Goal: Transaction & Acquisition: Purchase product/service

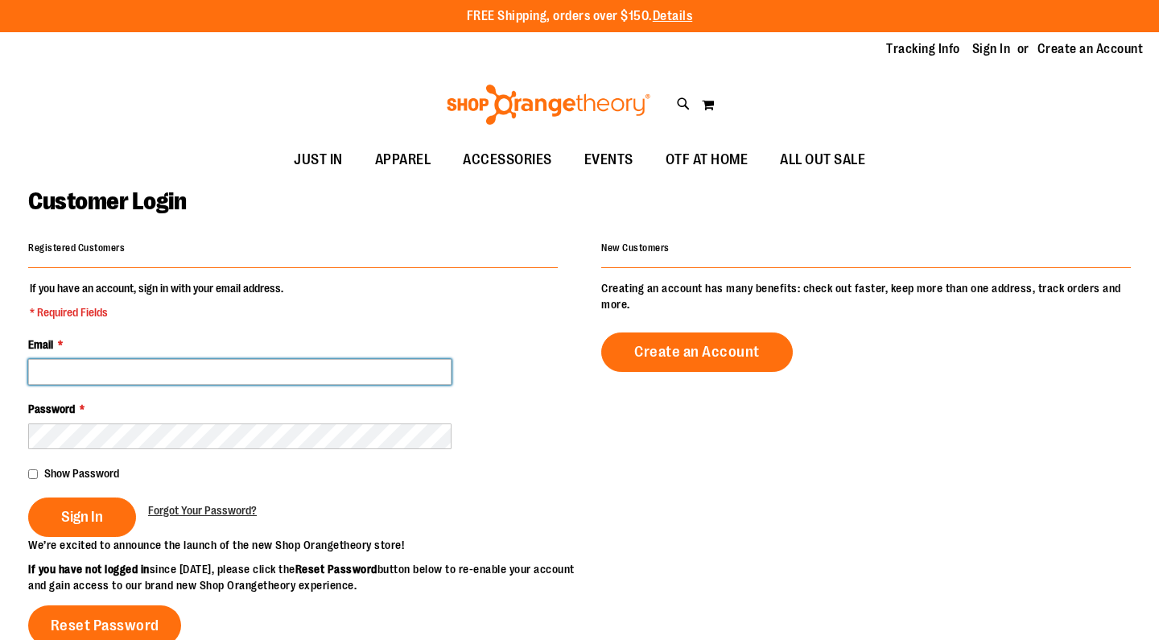
type input "**********"
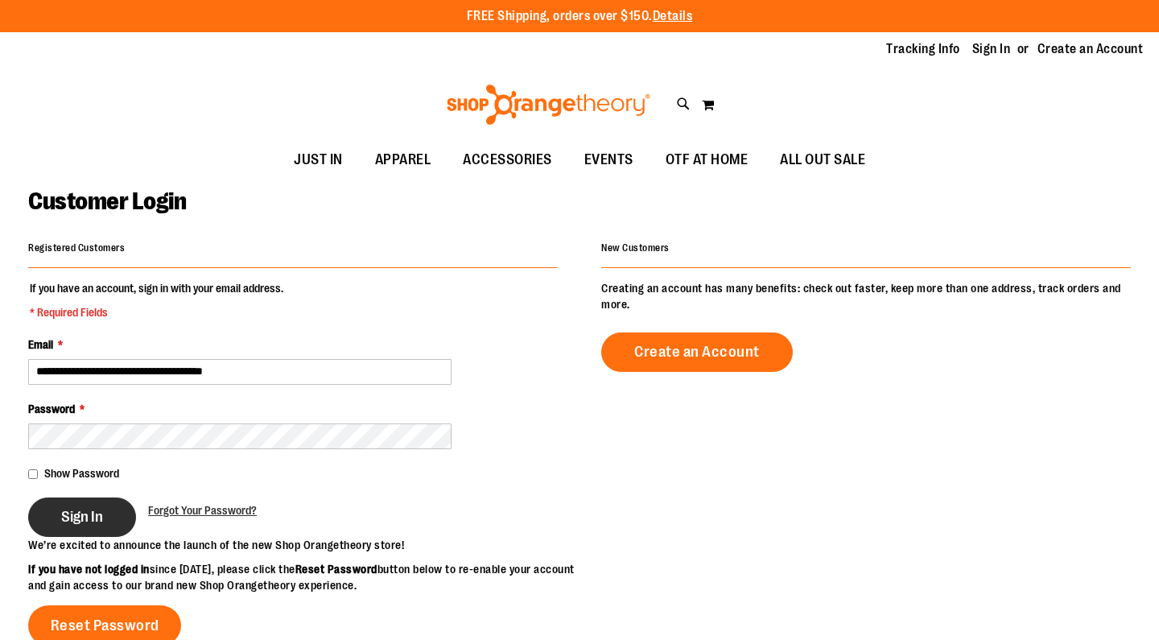
click at [60, 518] on button "Sign In" at bounding box center [82, 517] width 108 height 39
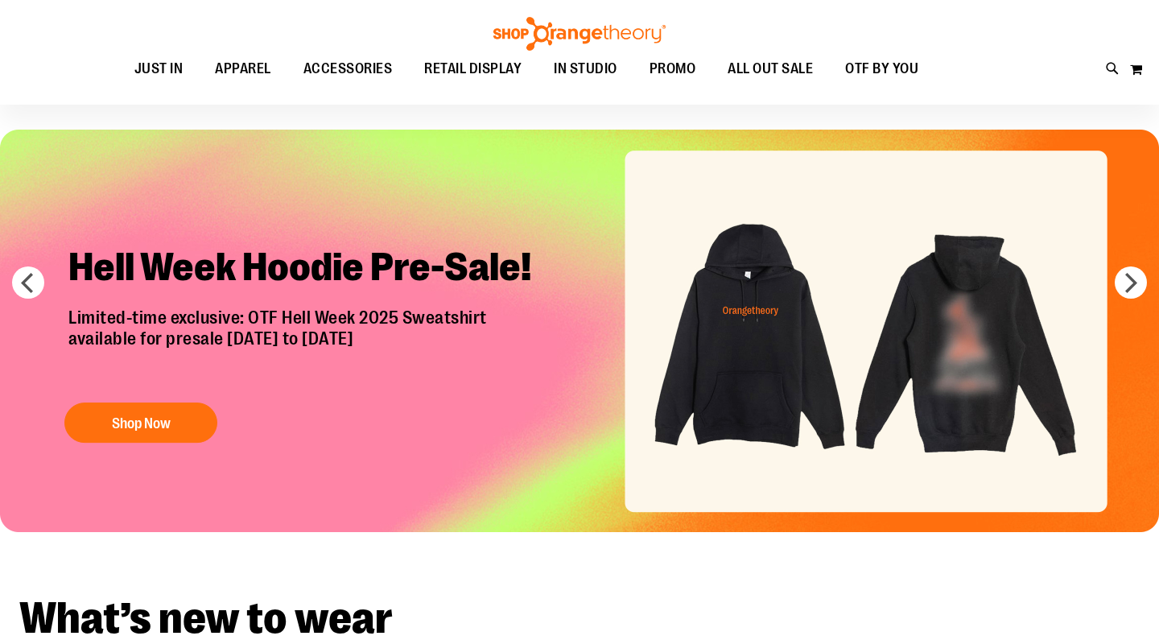
scroll to position [35, 0]
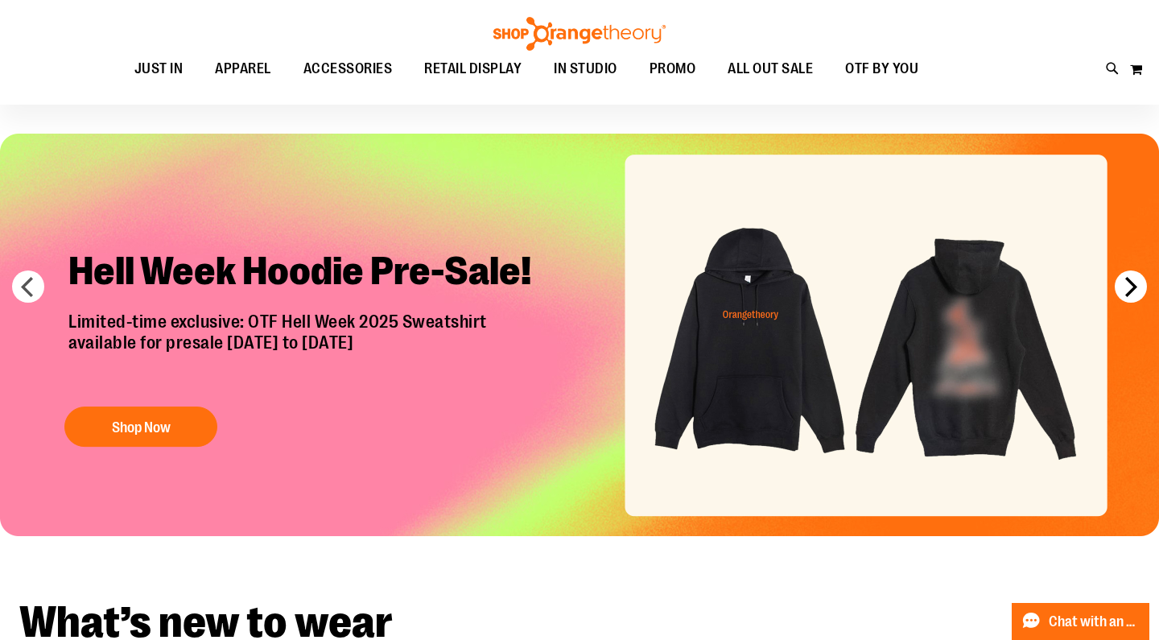
click at [1133, 279] on button "next" at bounding box center [1131, 287] width 32 height 32
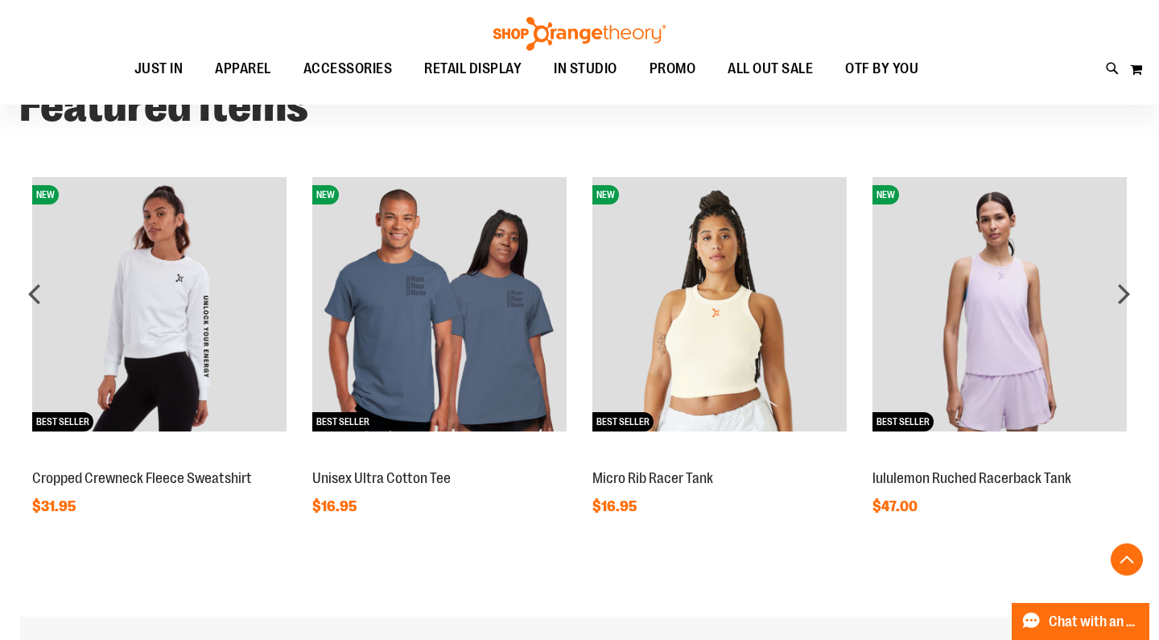
scroll to position [1599, 0]
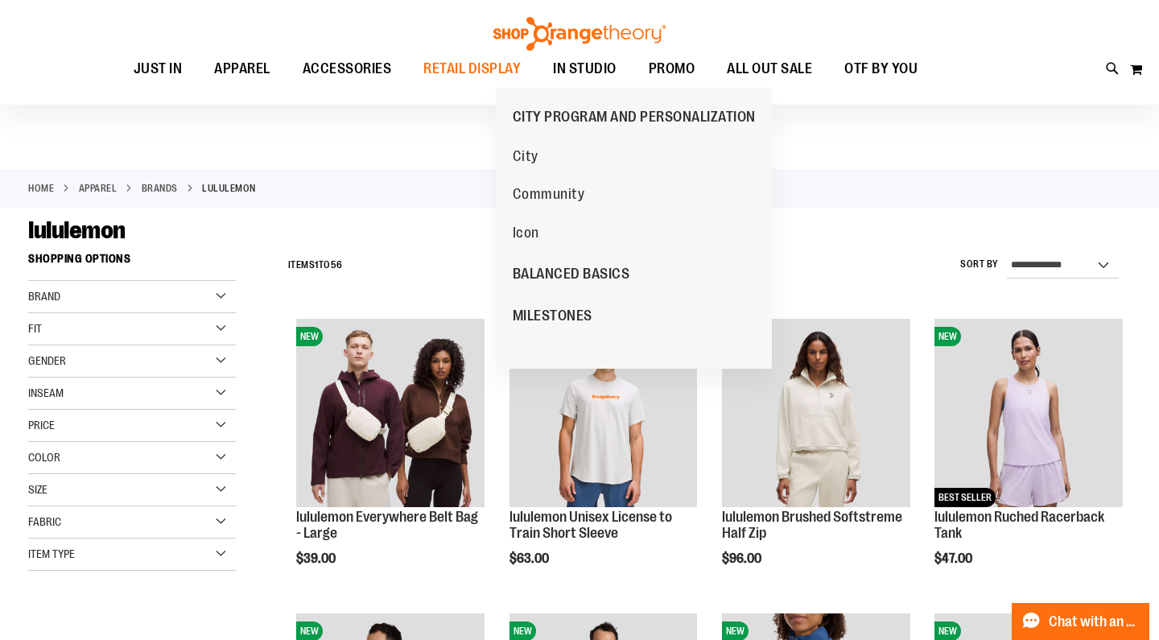
scroll to position [27, 0]
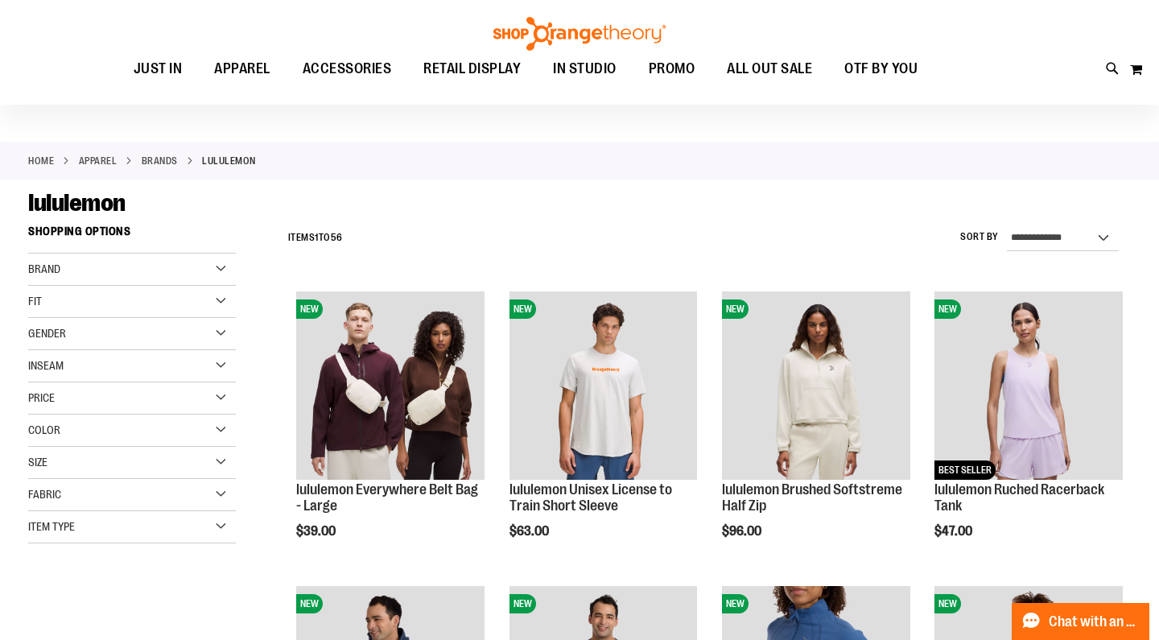
click at [155, 341] on div "Gender" at bounding box center [132, 334] width 208 height 32
click at [67, 368] on span "6 items" at bounding box center [78, 366] width 23 height 17
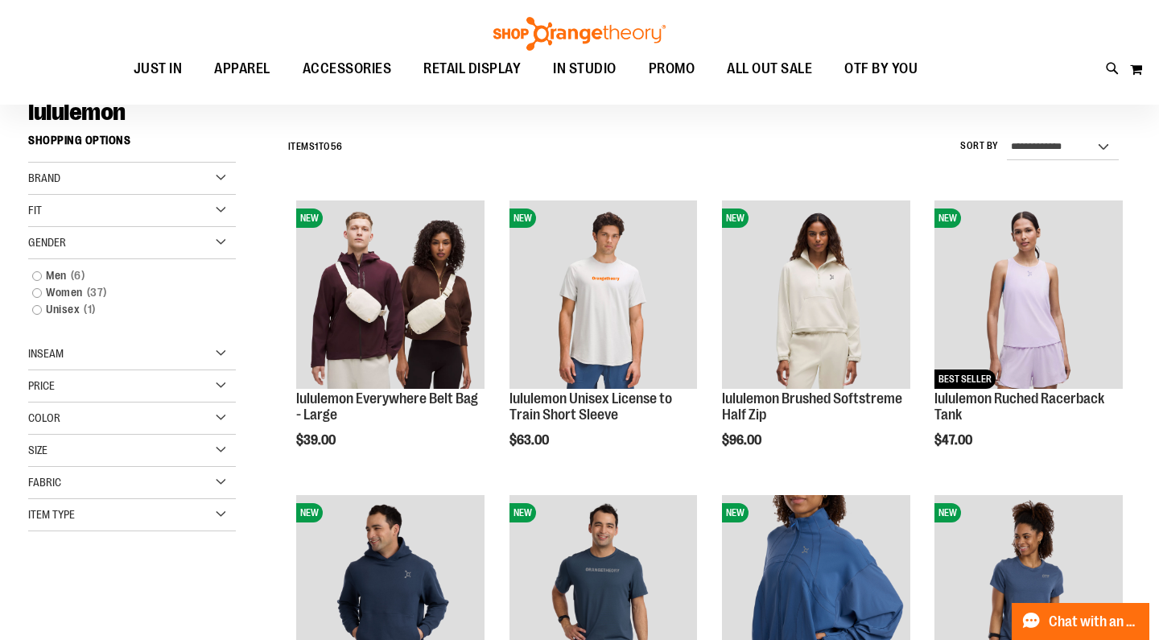
scroll to position [140, 0]
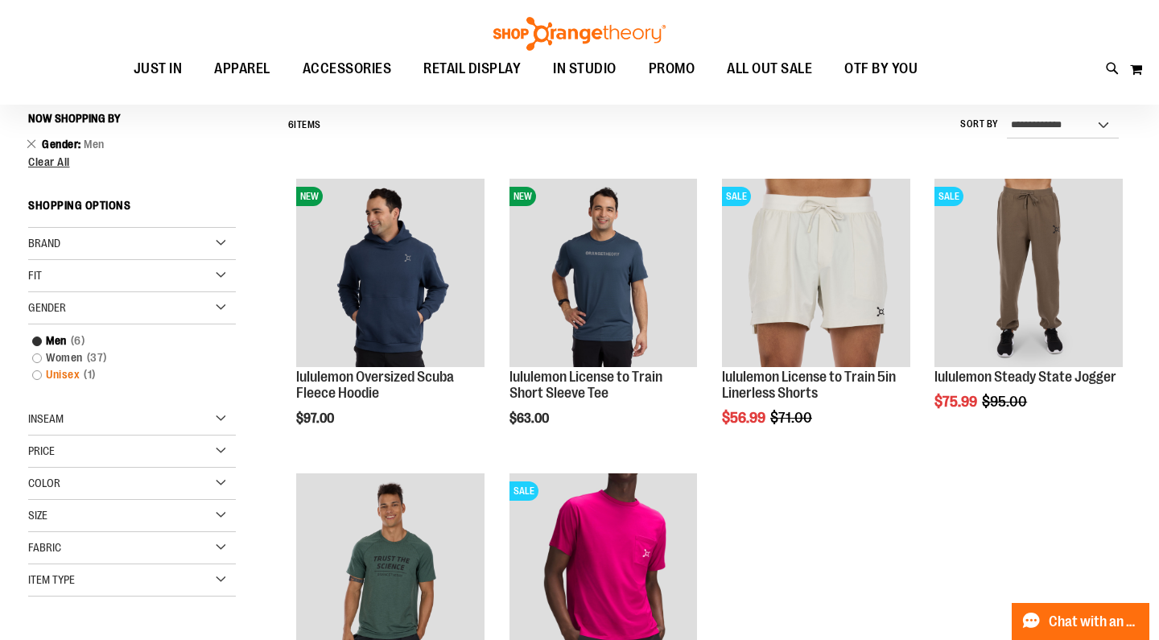
click at [33, 378] on link "Unisex 1 item" at bounding box center [124, 374] width 200 height 17
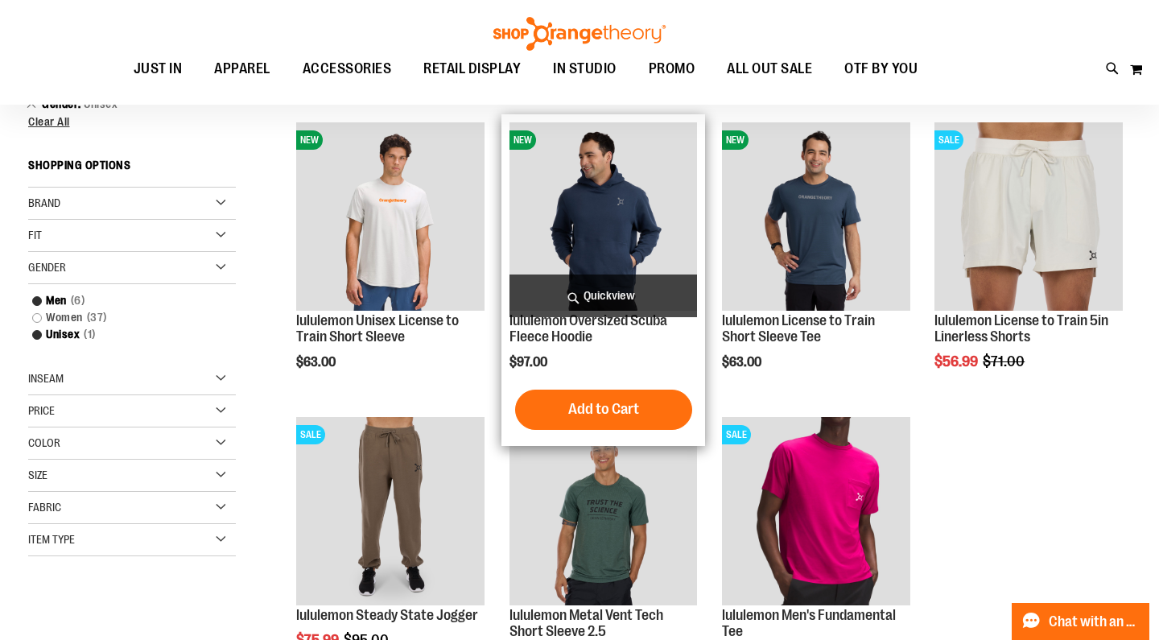
scroll to position [328, 0]
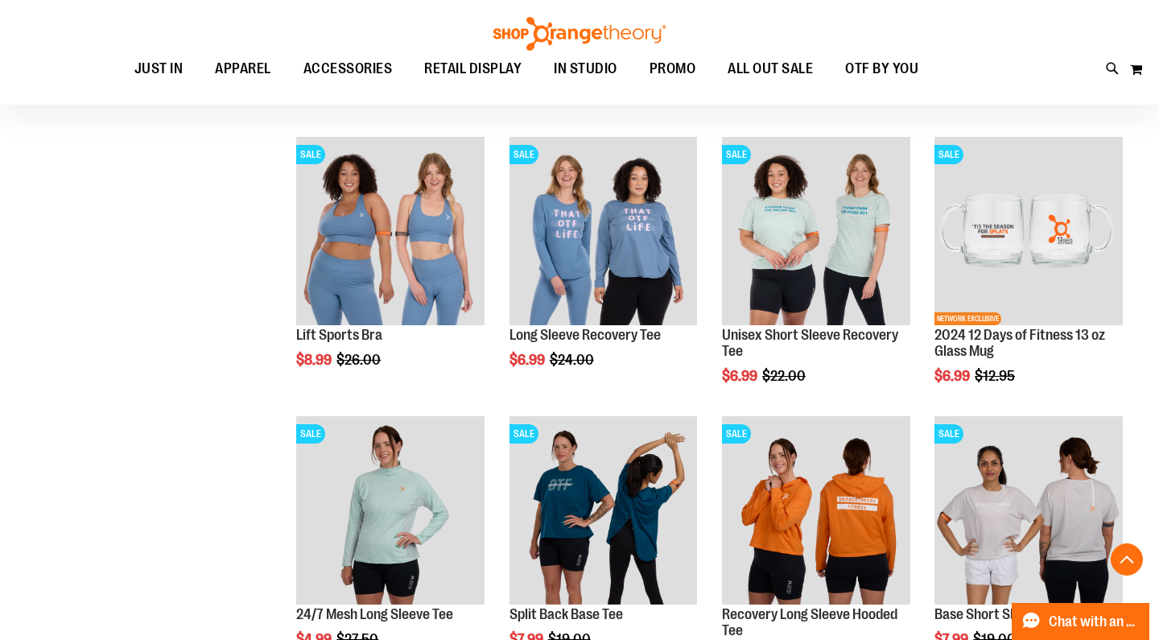
scroll to position [461, 0]
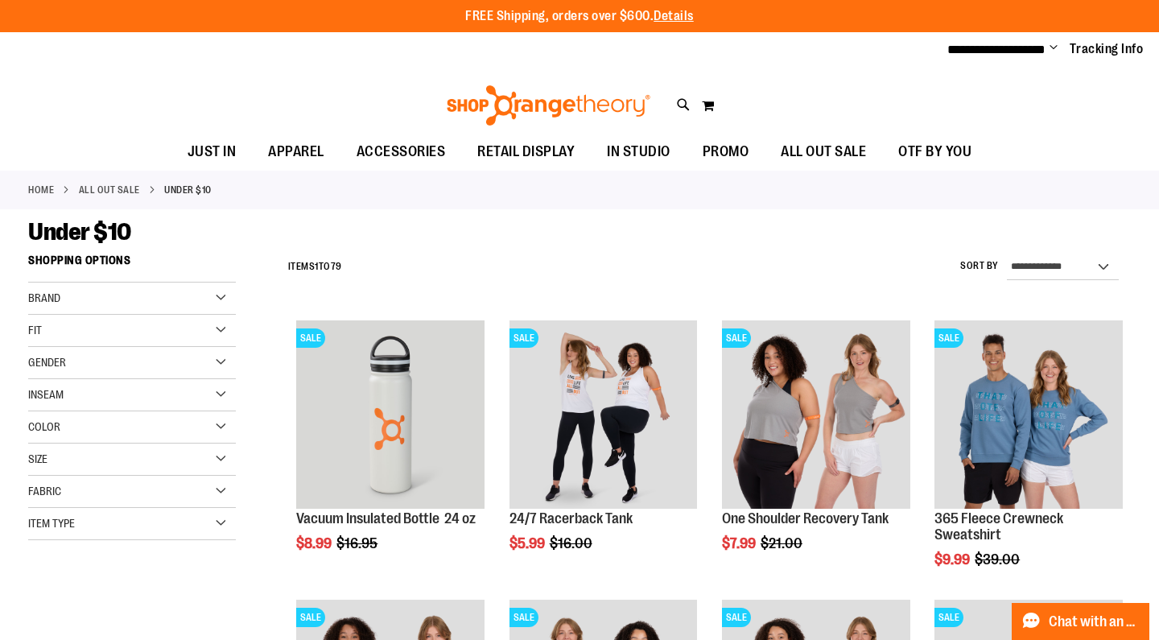
click at [215, 349] on div "Gender" at bounding box center [132, 363] width 208 height 32
click at [76, 394] on span "3 items" at bounding box center [78, 395] width 23 height 17
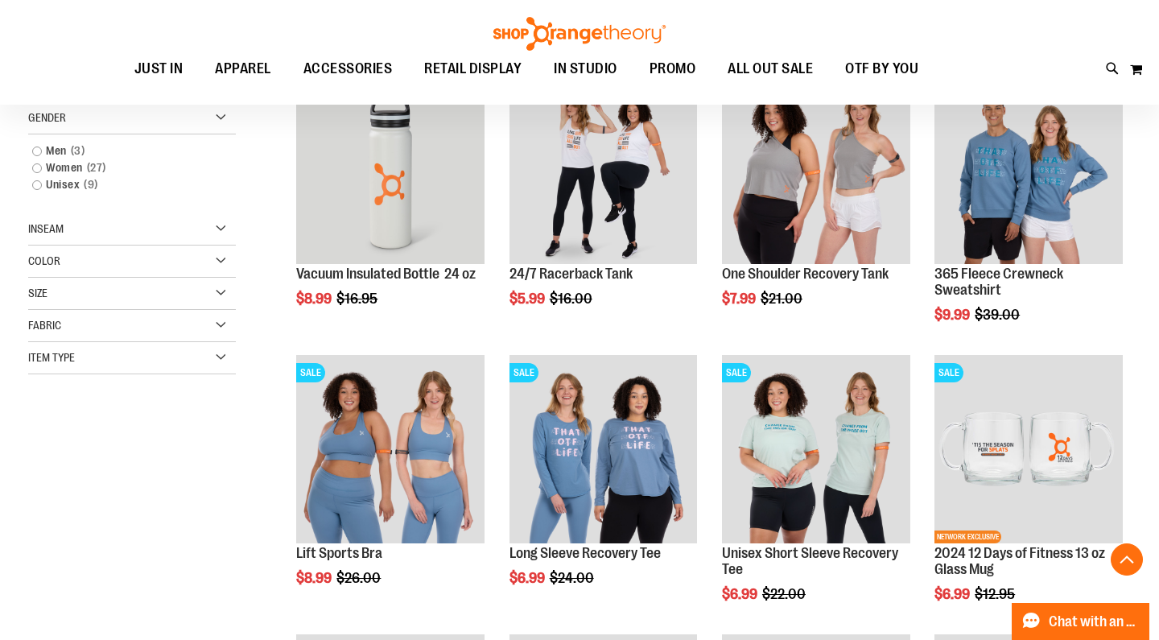
scroll to position [245, 0]
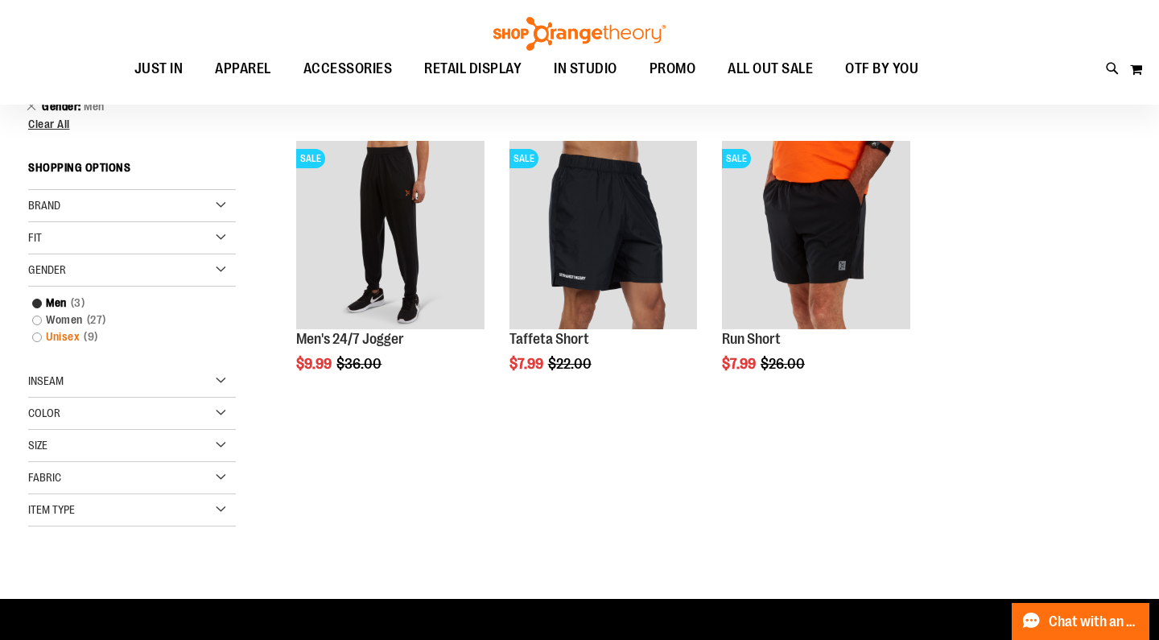
scroll to position [172, 0]
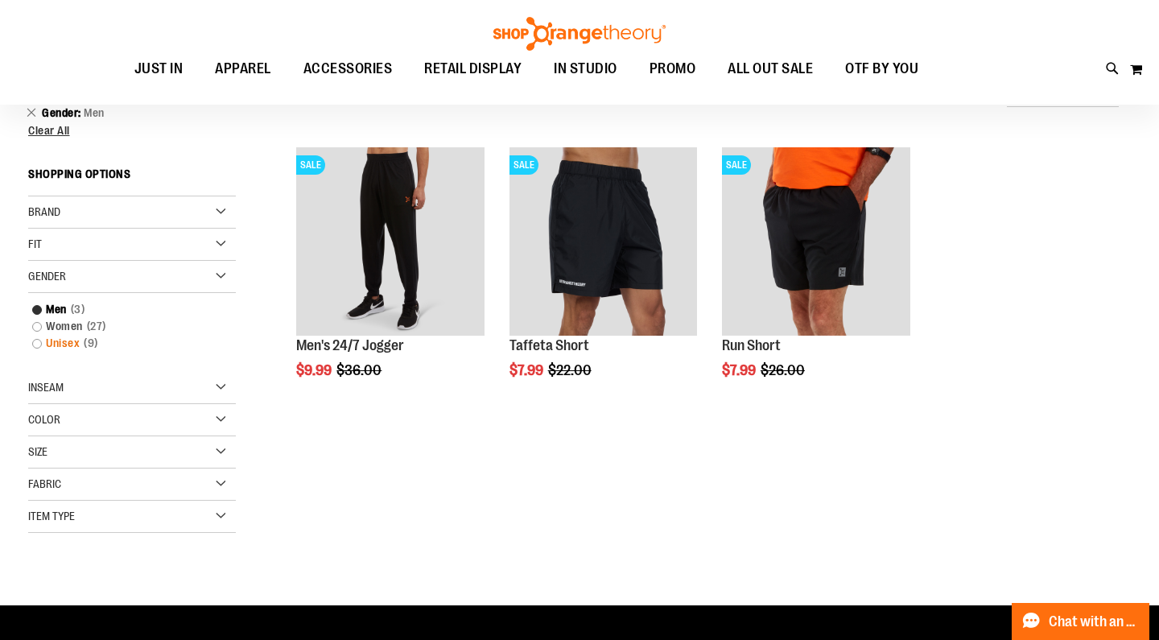
click at [38, 346] on link "Unisex 9 items" at bounding box center [124, 343] width 200 height 17
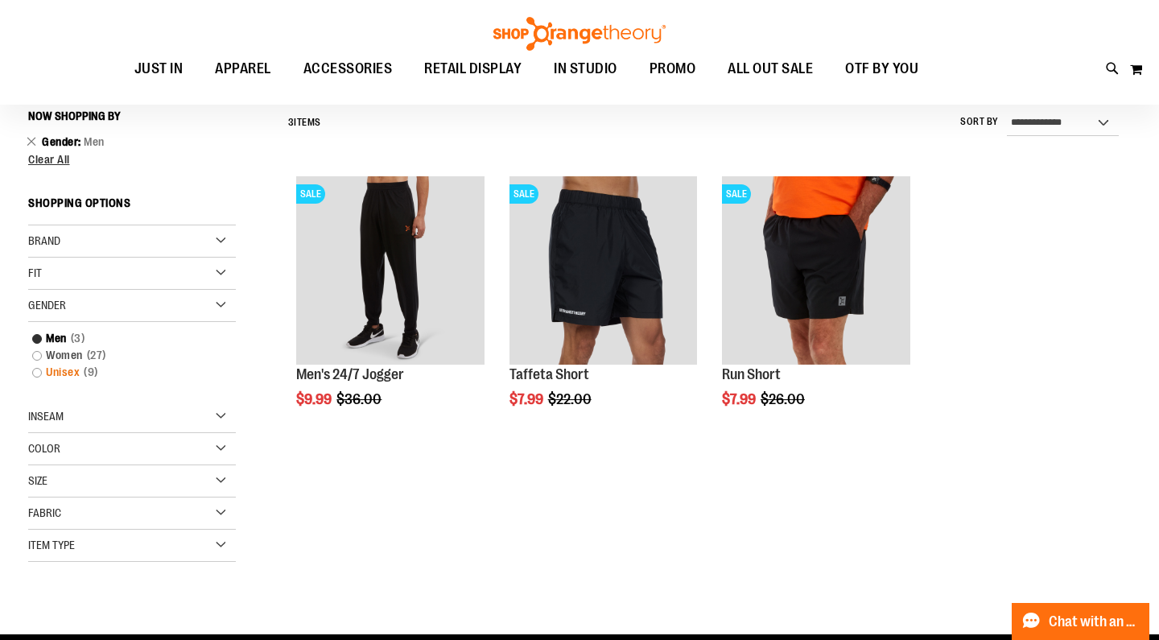
scroll to position [141, 0]
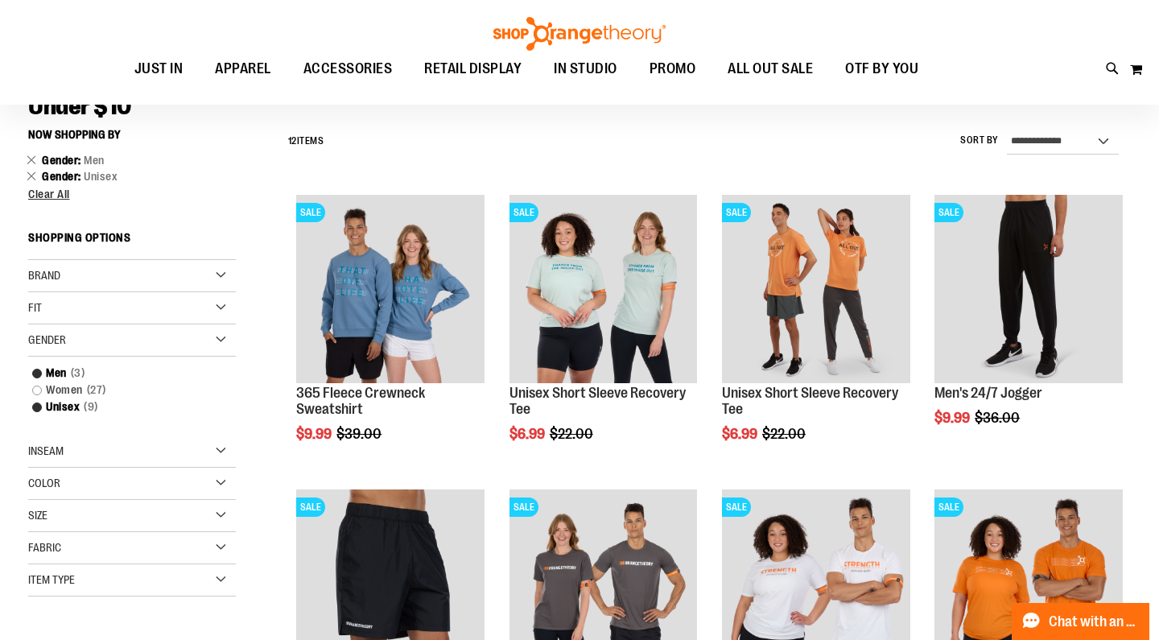
scroll to position [114, 0]
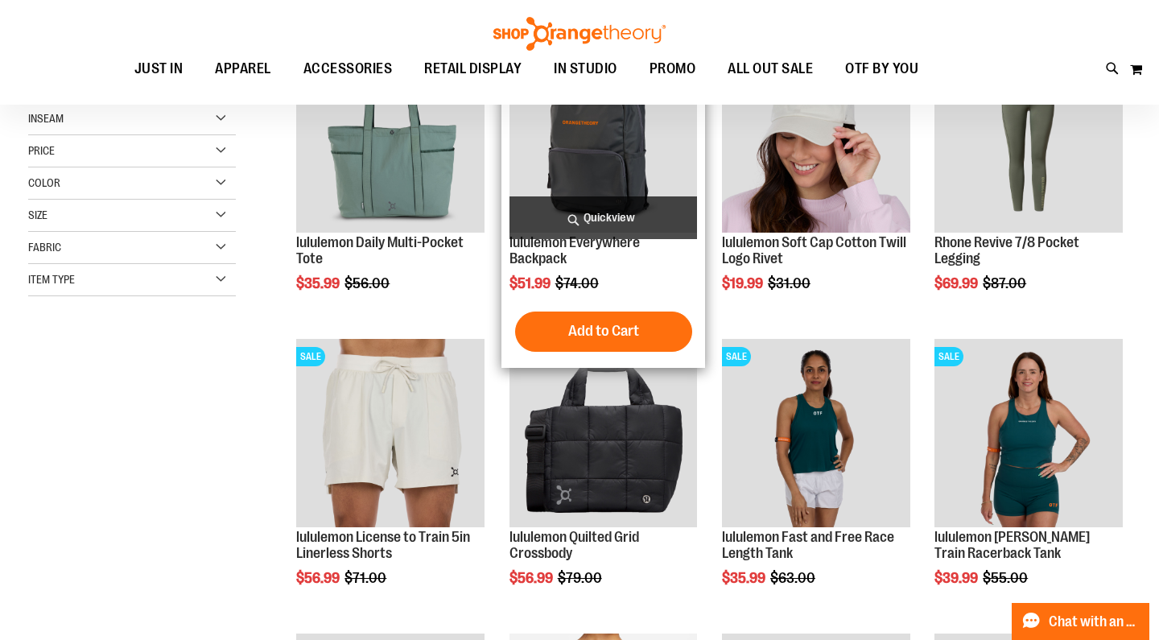
scroll to position [275, 0]
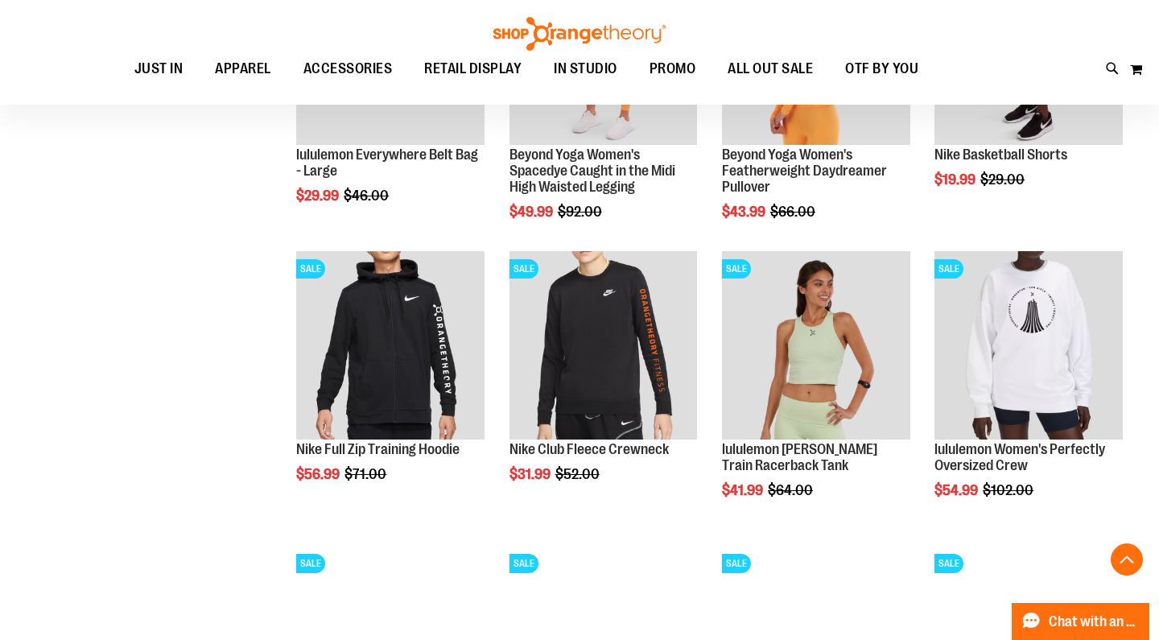
scroll to position [1244, 0]
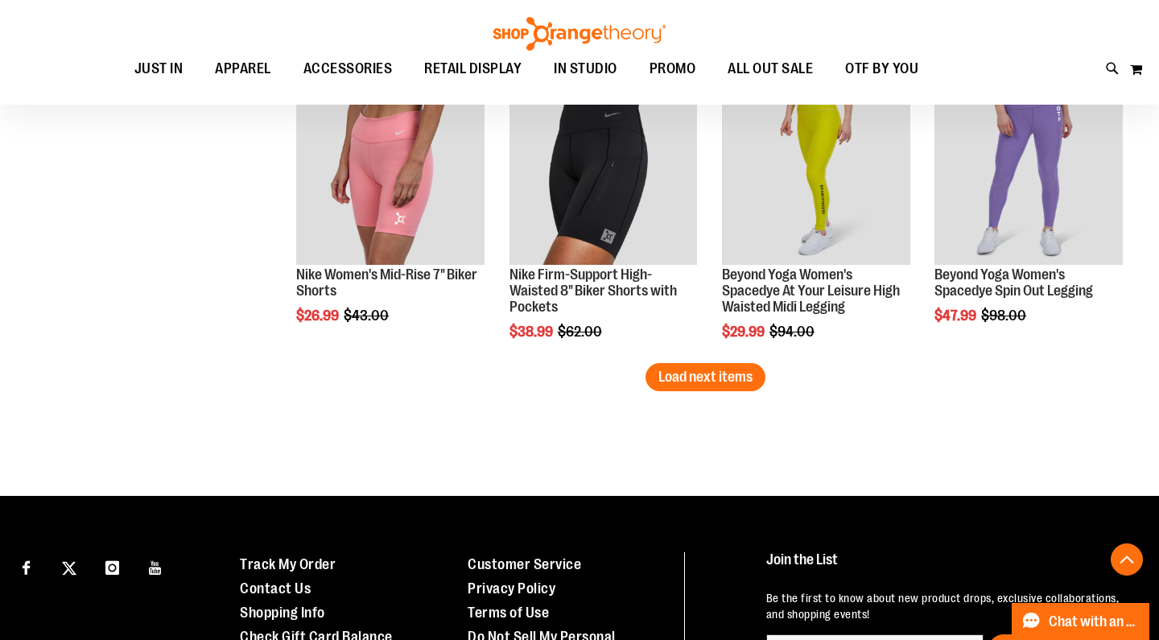
scroll to position [2603, 0]
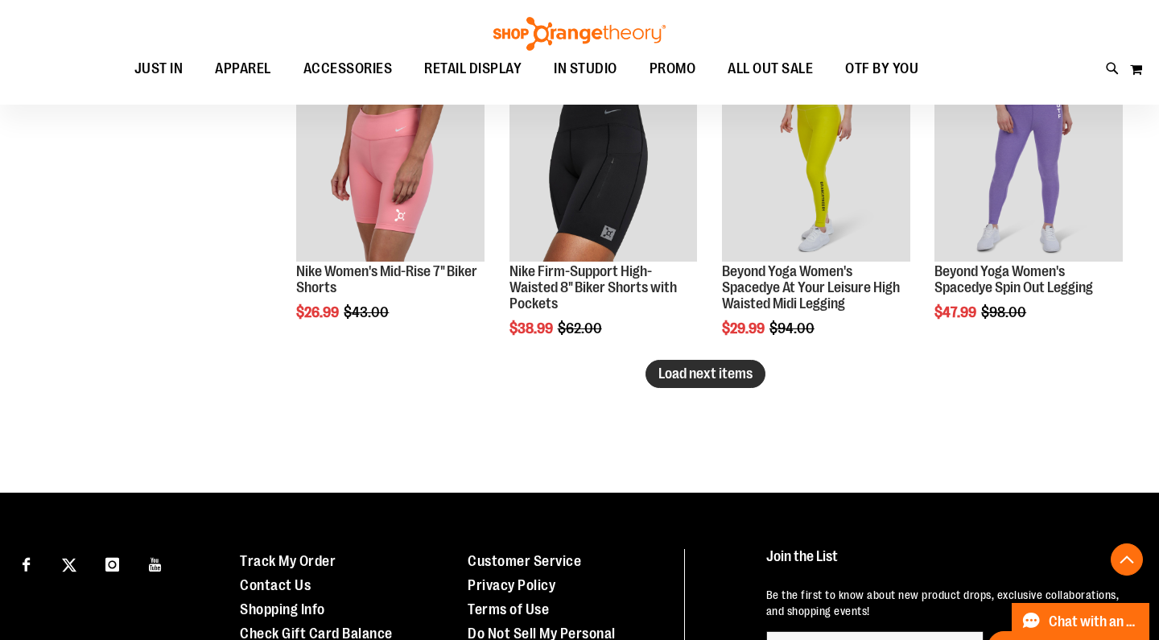
click at [683, 374] on span "Load next items" at bounding box center [706, 374] width 94 height 16
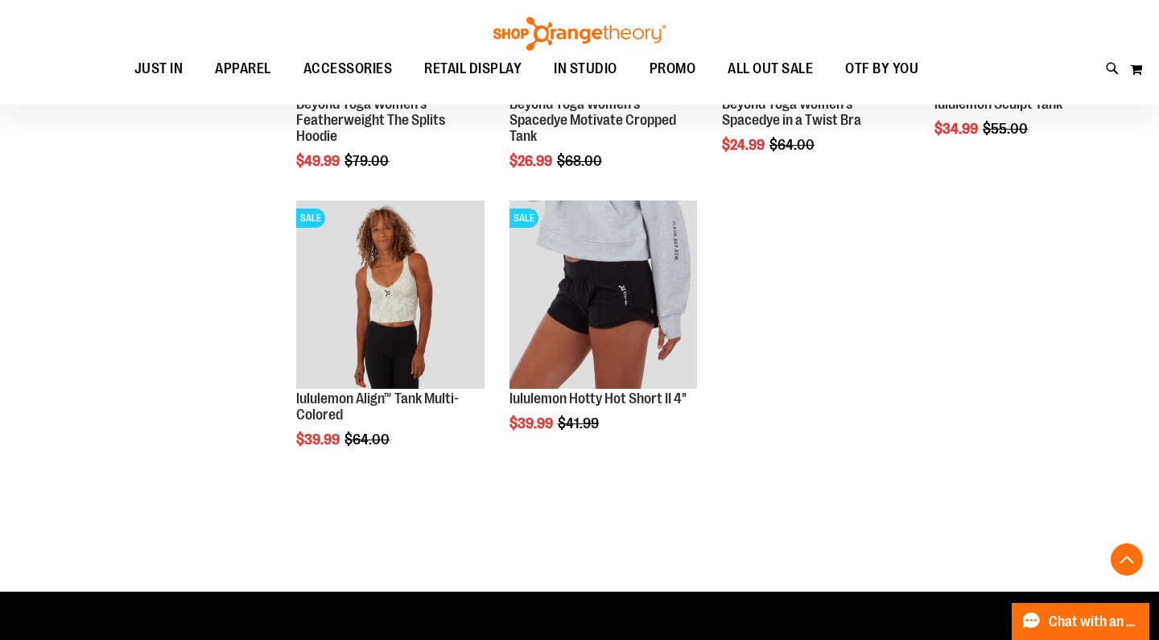
scroll to position [2970, 0]
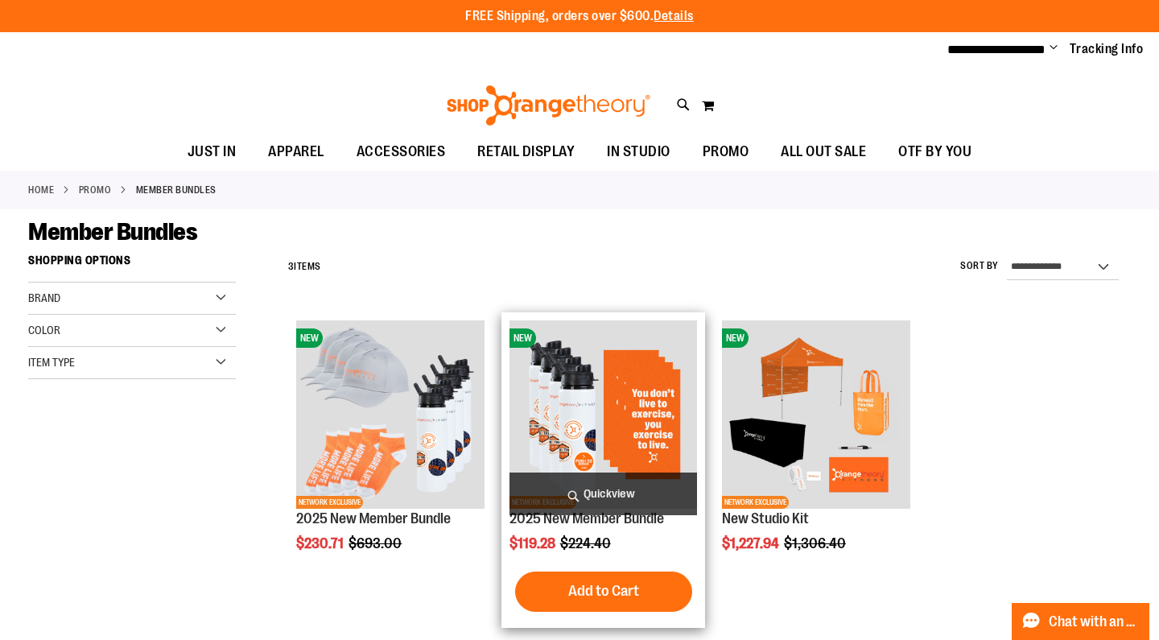
click at [652, 366] on img "product" at bounding box center [604, 414] width 188 height 188
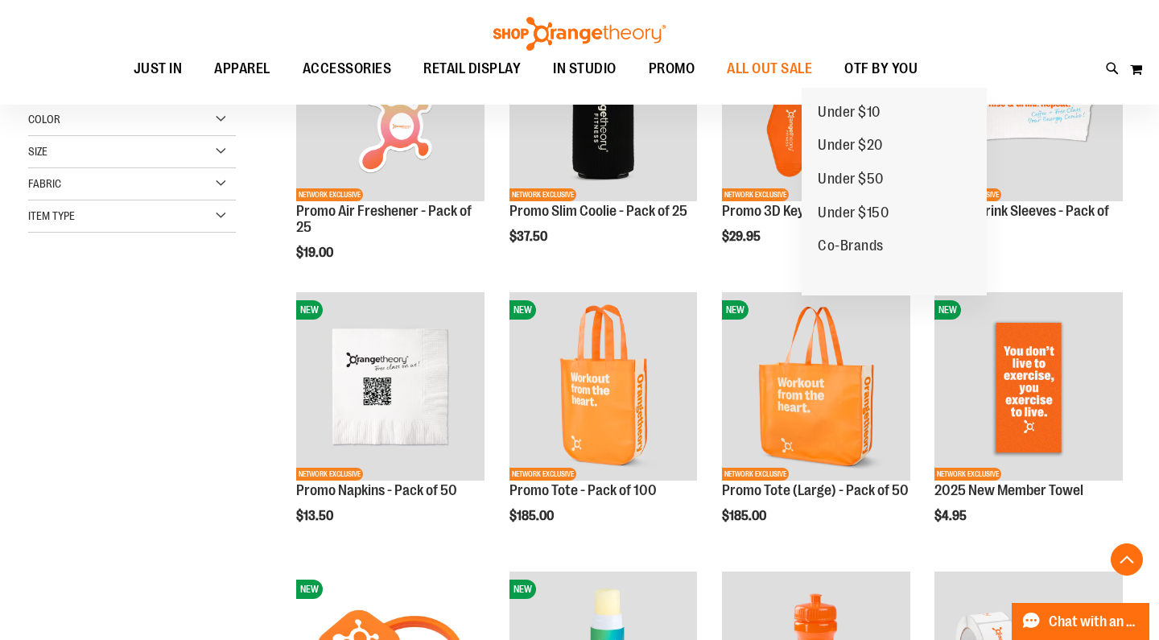
scroll to position [304, 0]
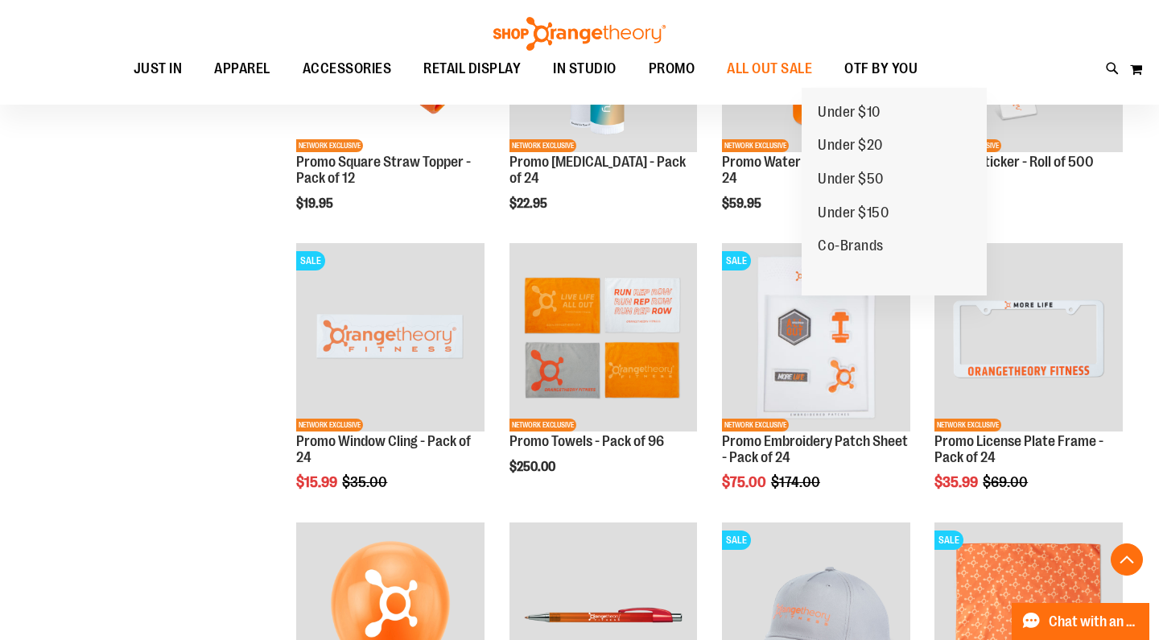
scroll to position [934, 0]
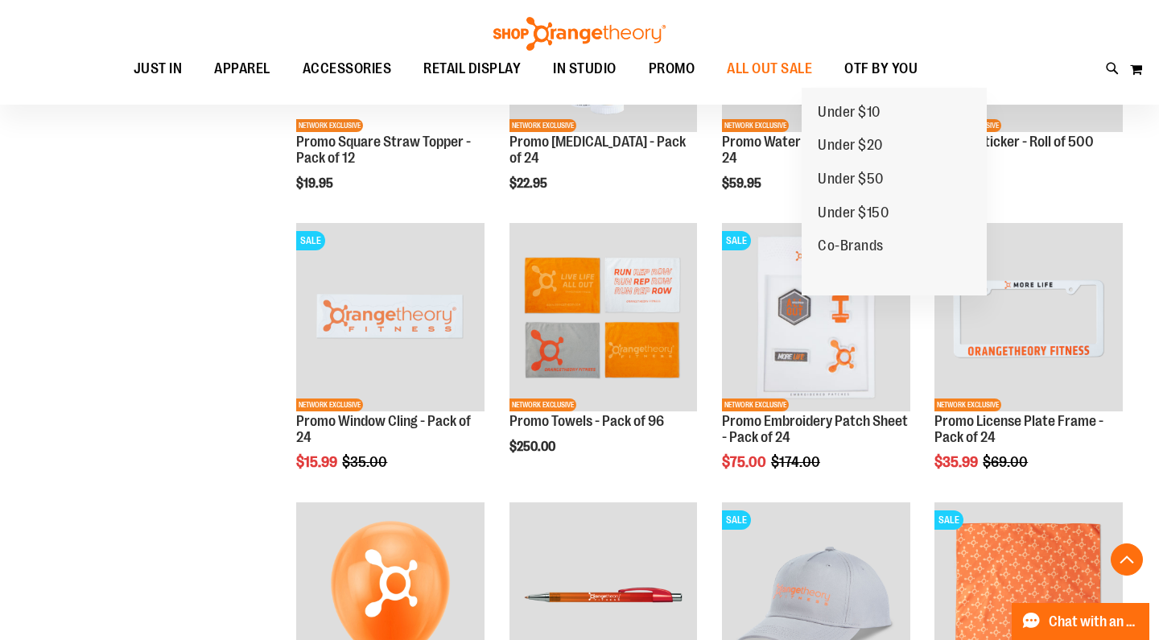
click at [171, 560] on div "**********" at bounding box center [579, 230] width 1103 height 1839
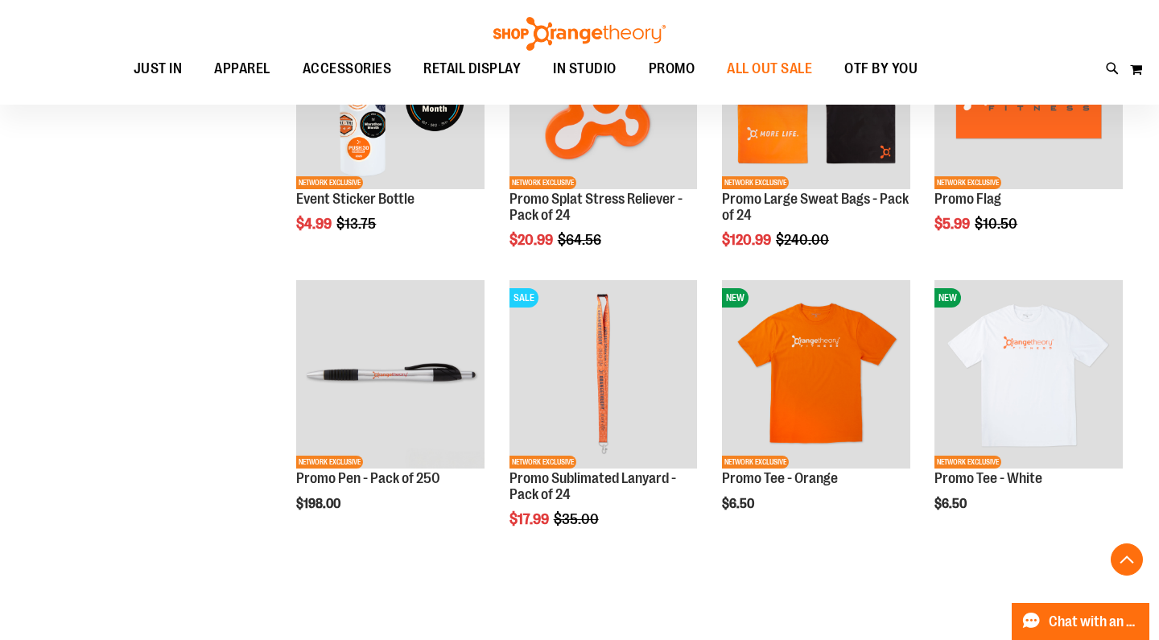
scroll to position [1758, 0]
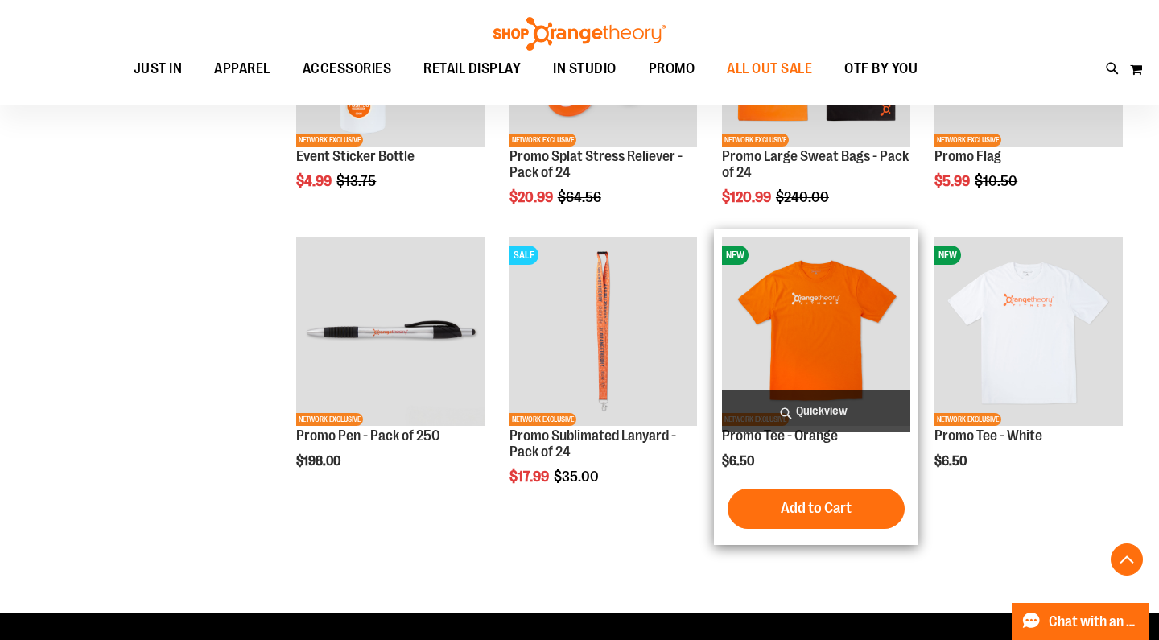
click at [816, 332] on img "product" at bounding box center [816, 332] width 188 height 188
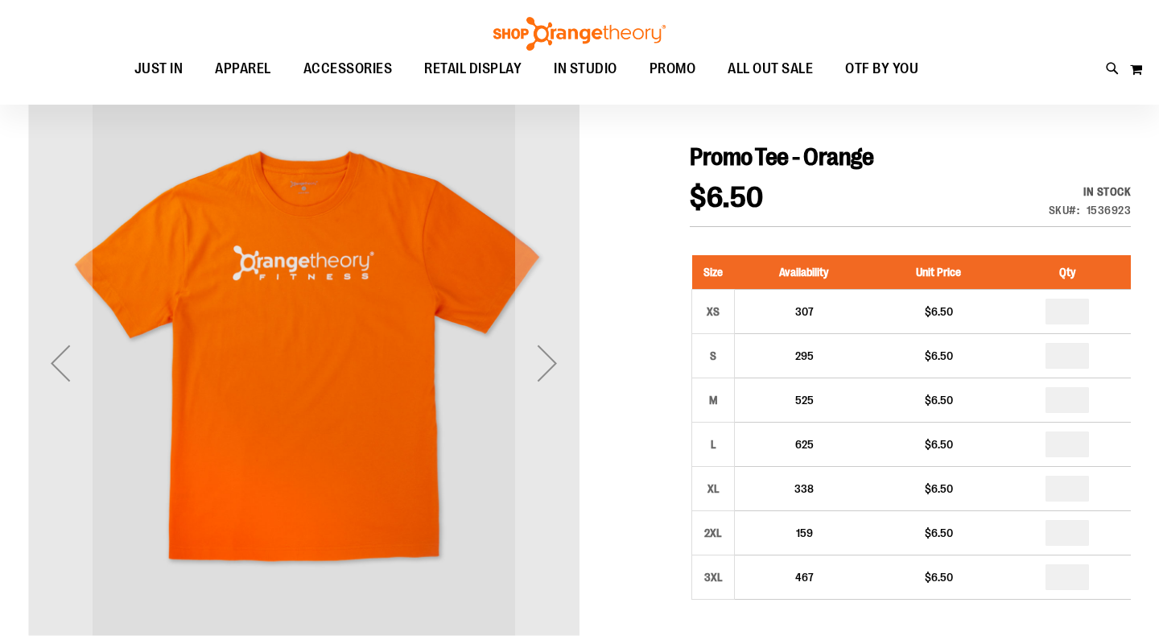
scroll to position [142, 0]
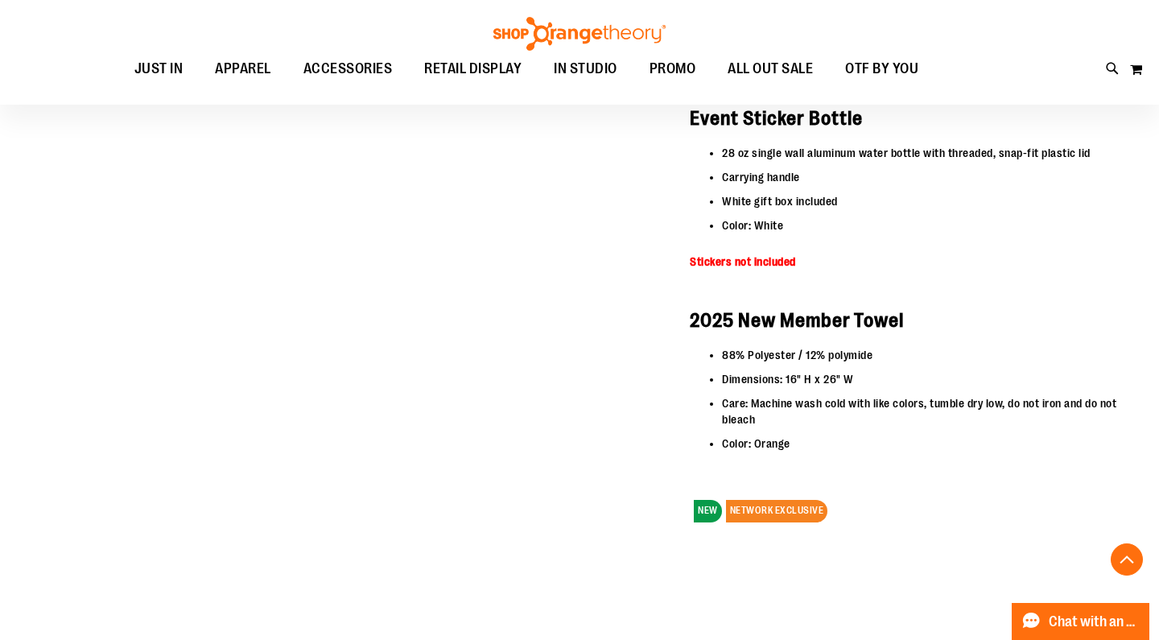
scroll to position [709, 0]
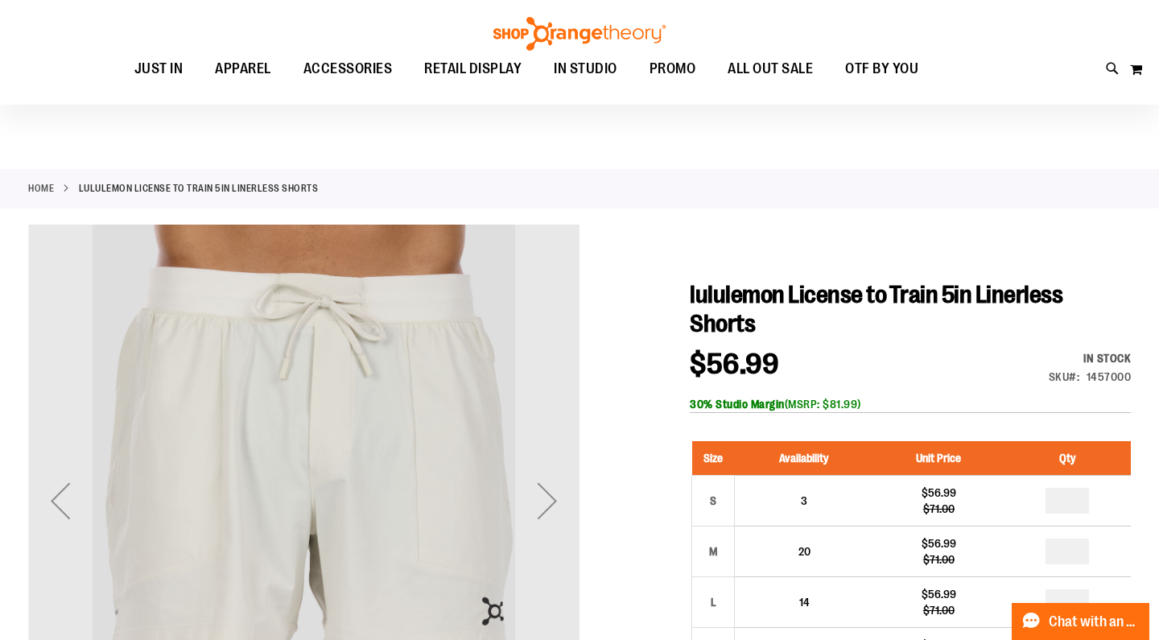
scroll to position [117, 0]
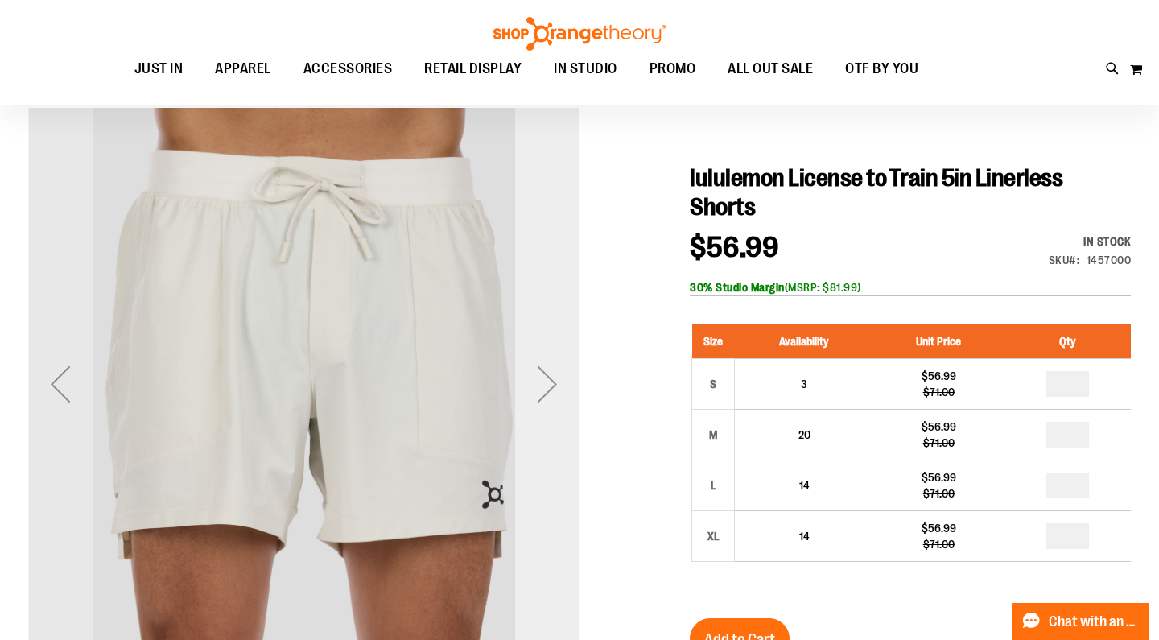
click at [552, 380] on div "Next" at bounding box center [547, 384] width 64 height 64
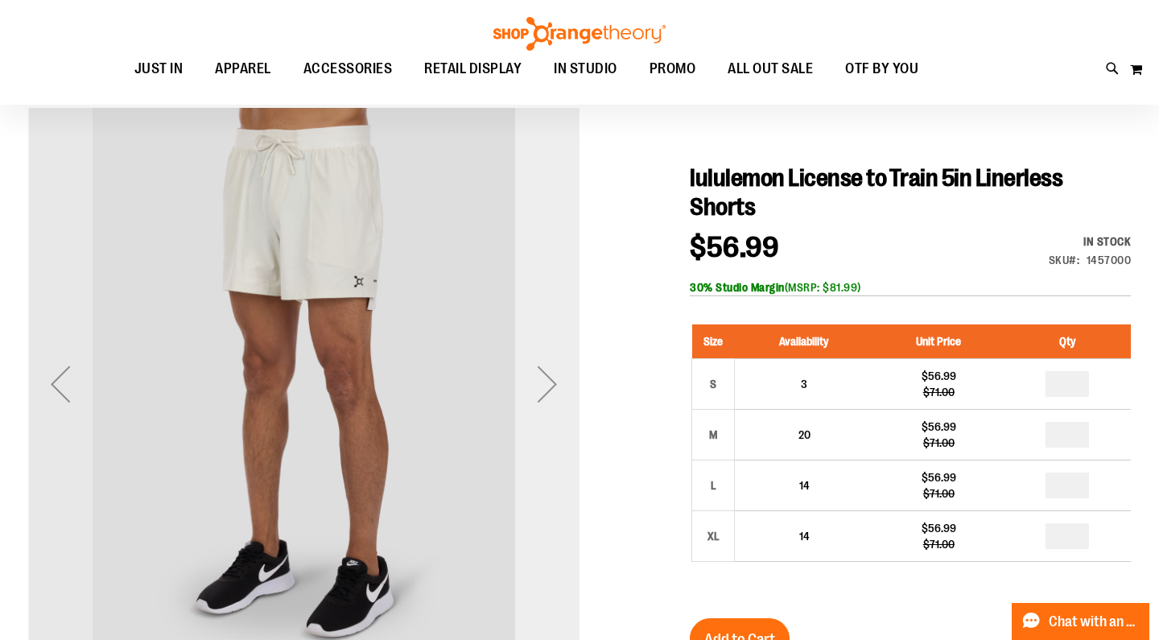
click at [552, 379] on div "Next" at bounding box center [547, 384] width 64 height 64
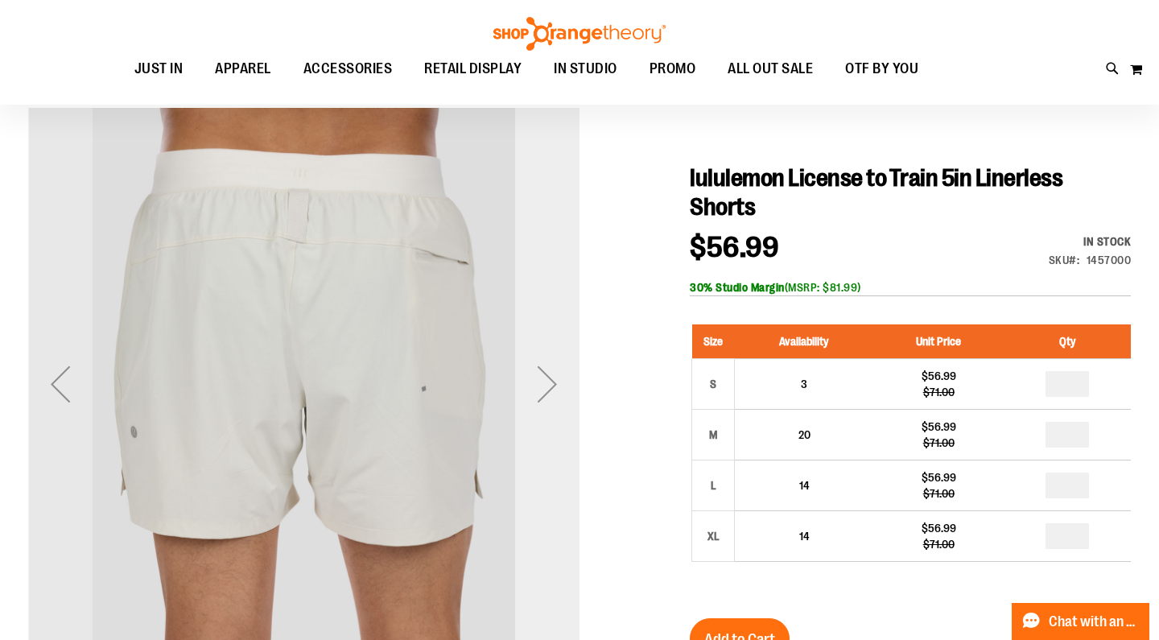
click at [552, 379] on div "Next" at bounding box center [547, 384] width 64 height 64
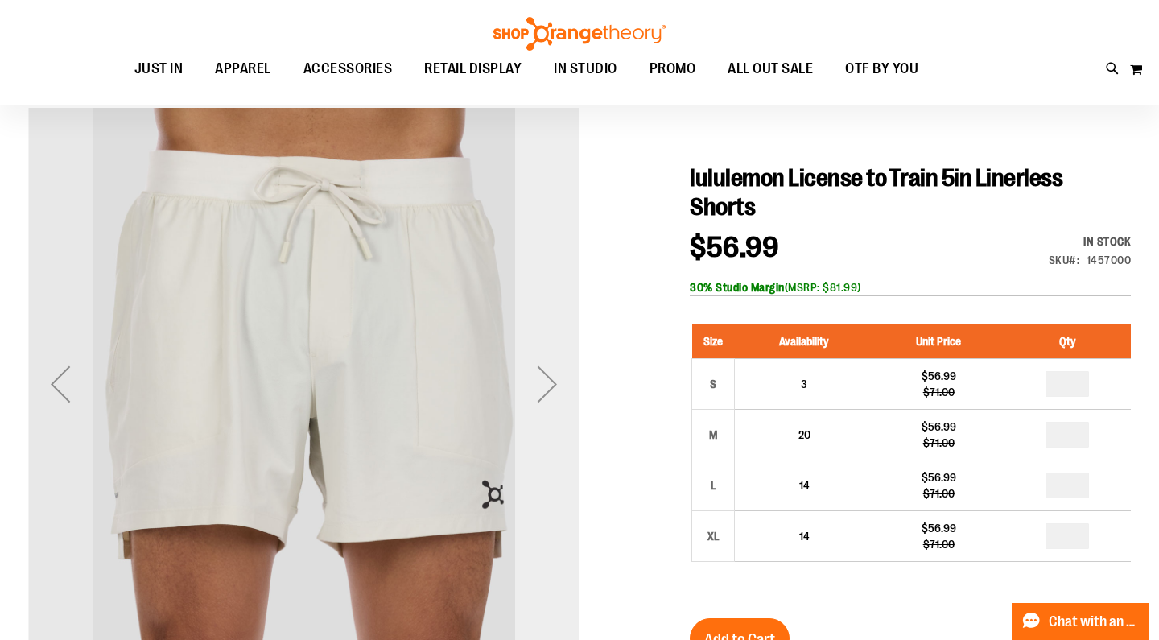
click at [552, 379] on div "Next" at bounding box center [547, 384] width 64 height 64
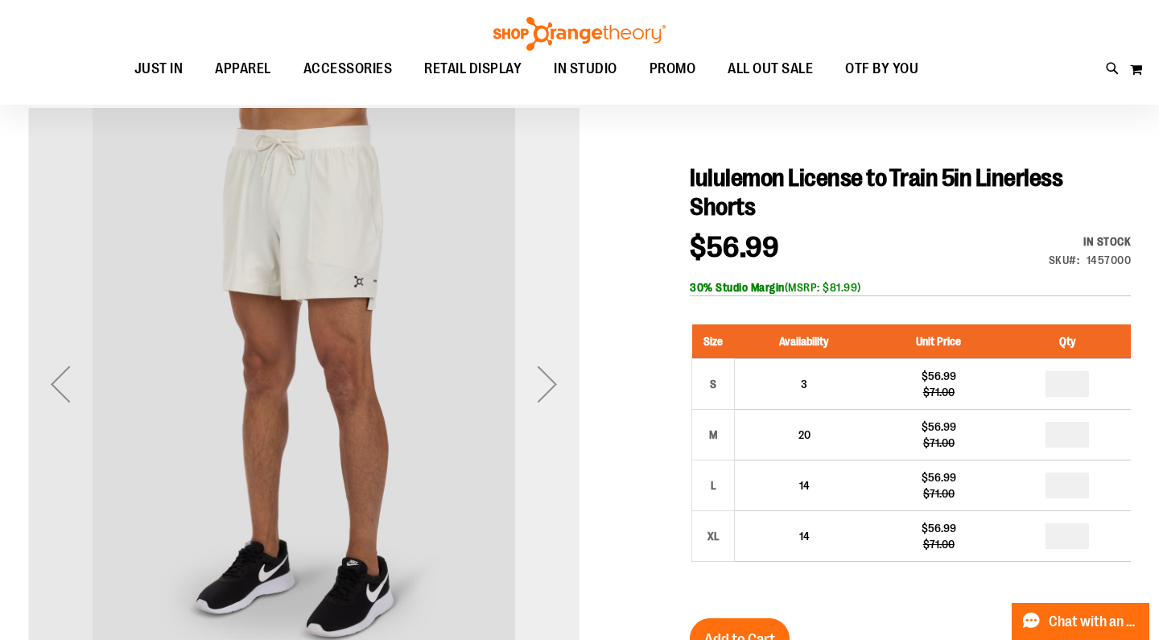
click at [552, 379] on div "Next" at bounding box center [547, 384] width 64 height 64
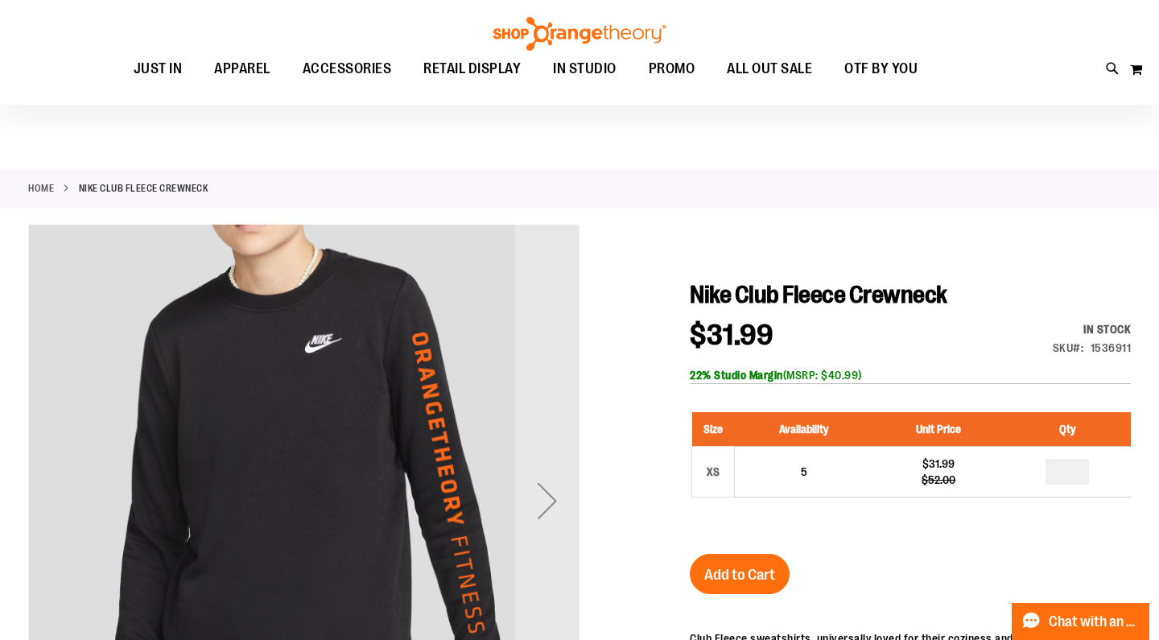
scroll to position [213, 0]
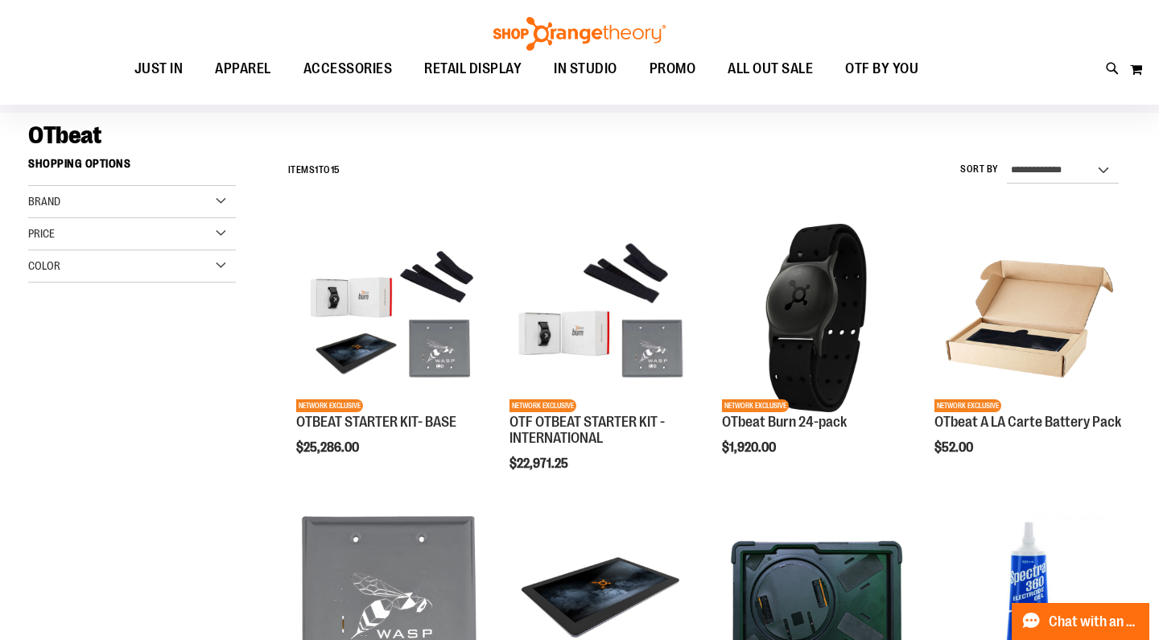
scroll to position [100, 0]
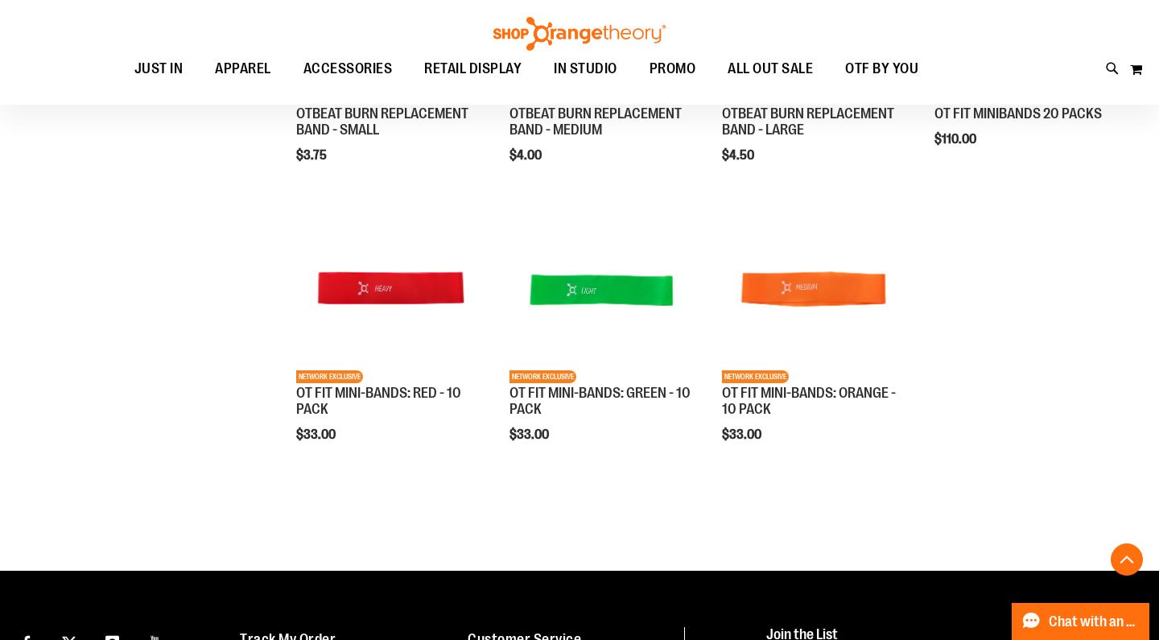
scroll to position [798, 0]
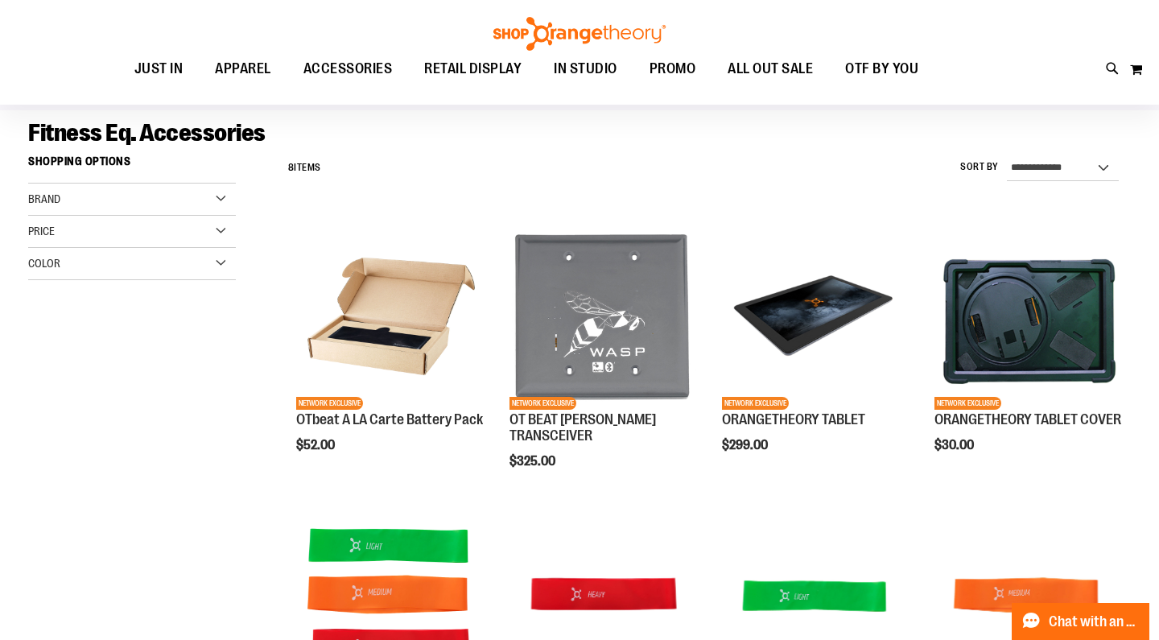
scroll to position [97, 0]
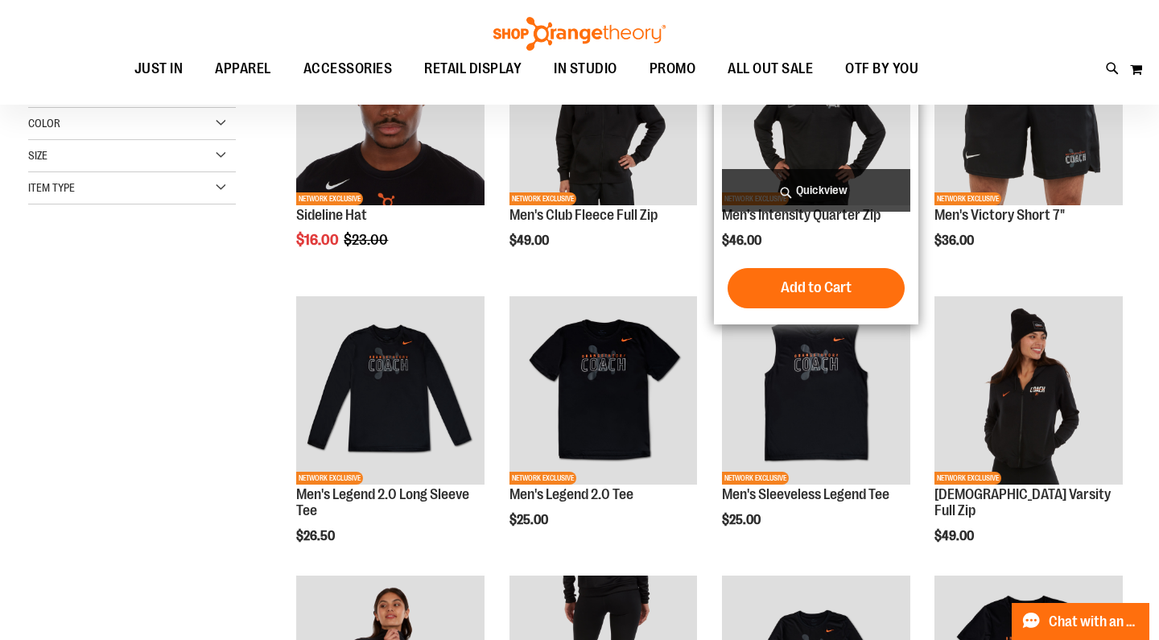
scroll to position [105, 0]
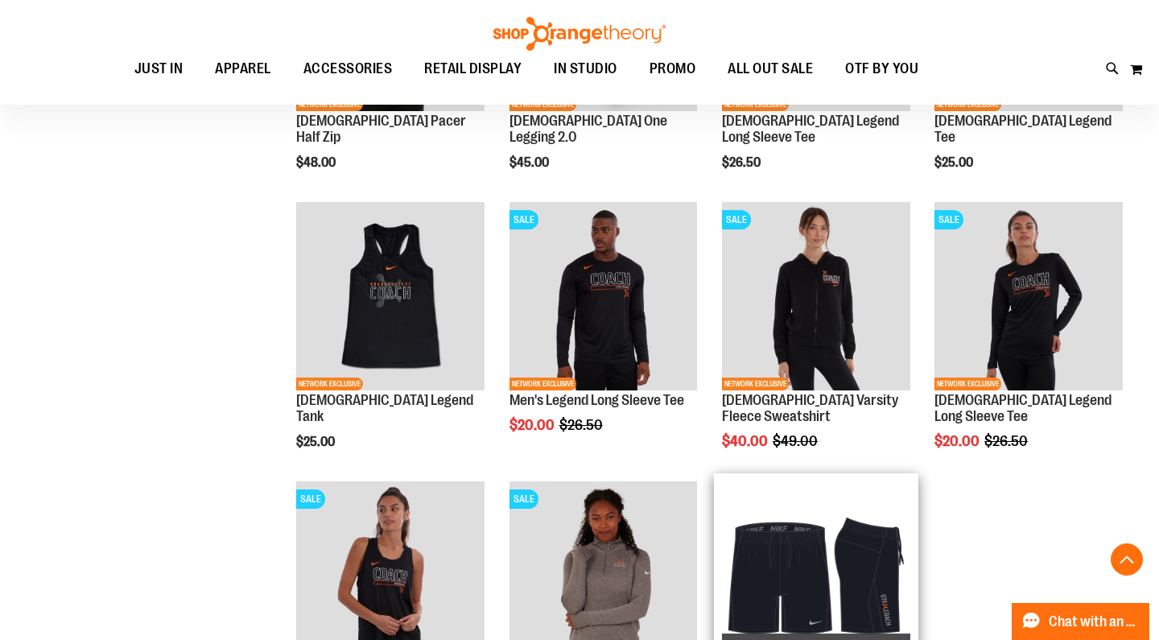
scroll to position [780, 0]
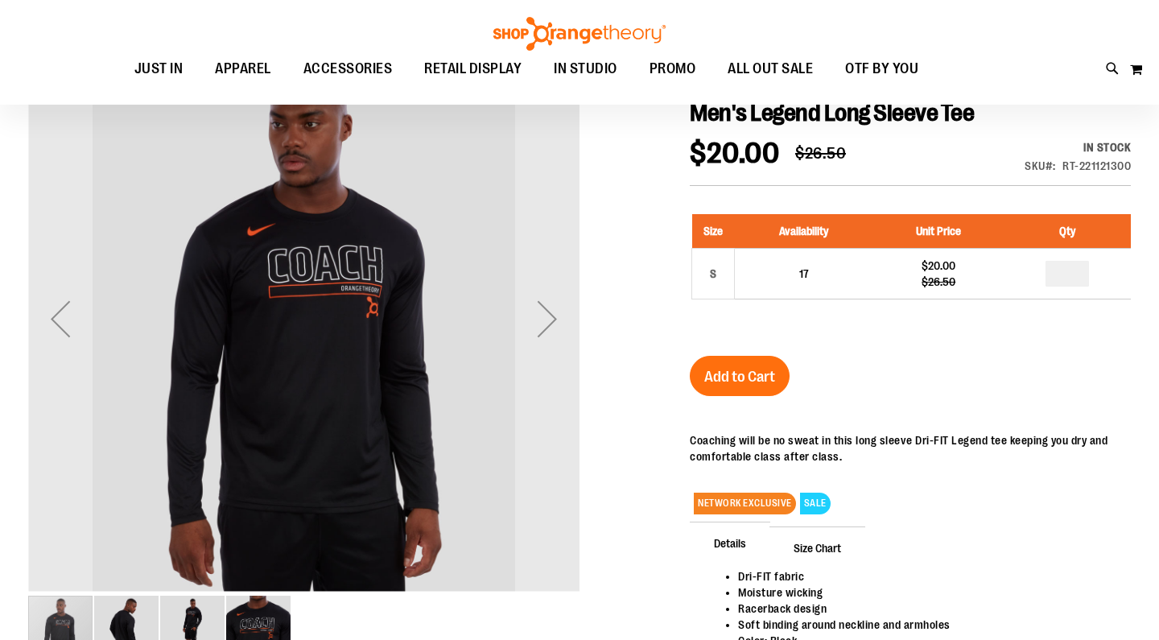
scroll to position [13, 0]
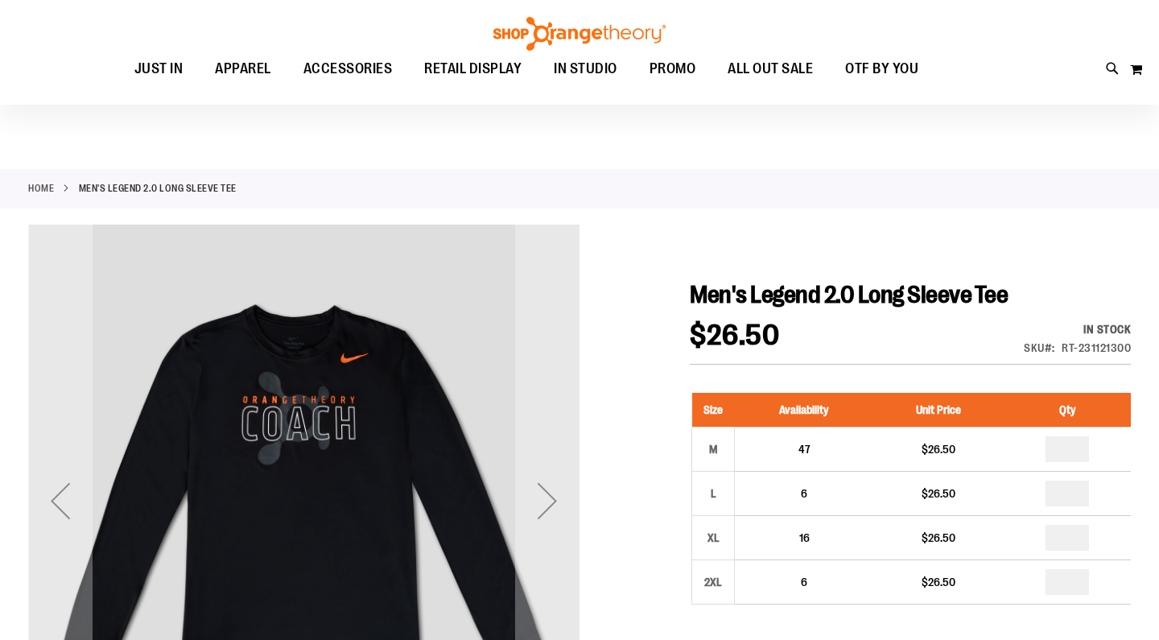
scroll to position [56, 0]
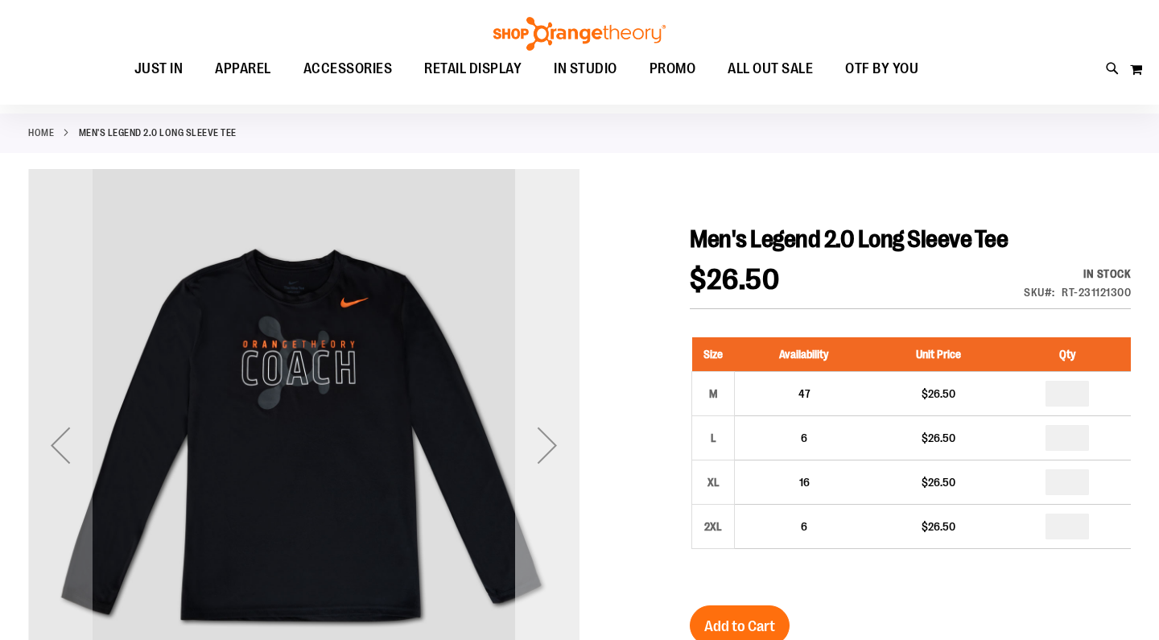
click at [539, 439] on div "Next" at bounding box center [547, 445] width 64 height 64
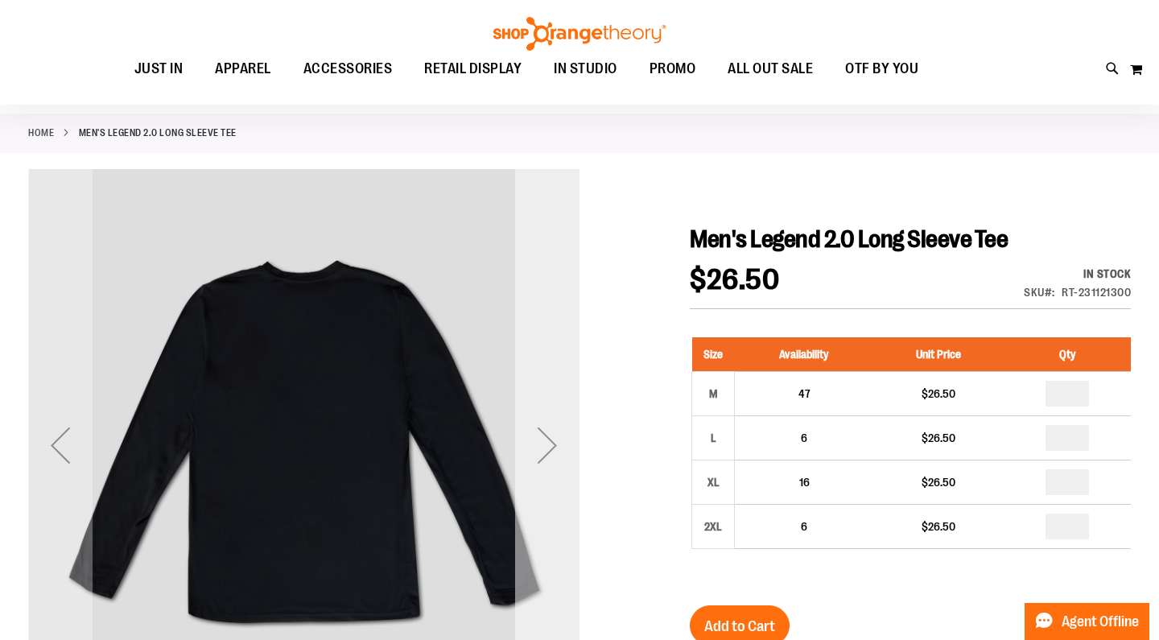
click at [539, 439] on div "Next" at bounding box center [547, 445] width 64 height 64
